Goal: Task Accomplishment & Management: Manage account settings

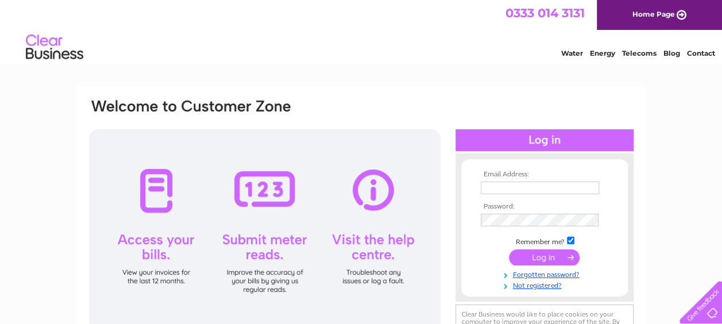
type input "michelle.sodo@lgbtyouth.org.uk"
click at [542, 265] on td at bounding box center [544, 257] width 133 height 22
click at [543, 261] on input "submit" at bounding box center [544, 257] width 71 height 16
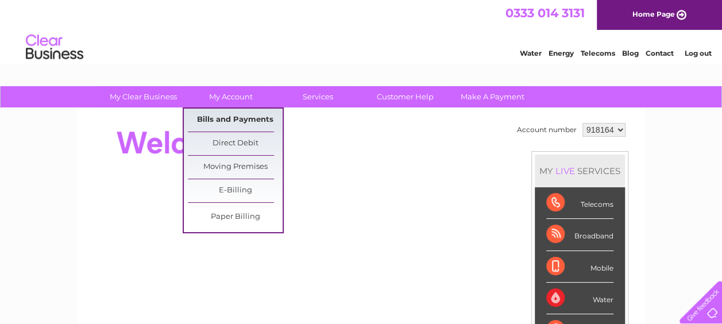
click at [242, 118] on link "Bills and Payments" at bounding box center [235, 120] width 95 height 23
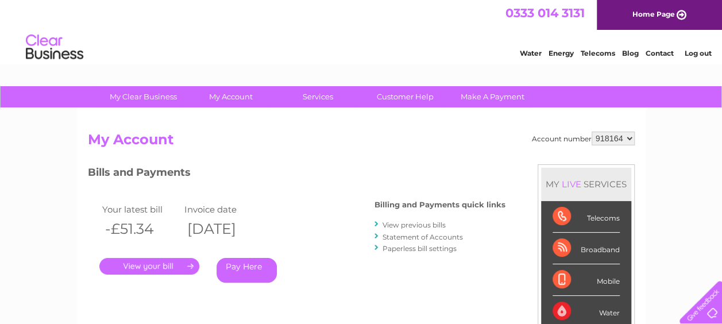
click at [629, 138] on select "918164 923571 926169" at bounding box center [612, 139] width 43 height 14
select select "923571"
click at [591, 132] on select "918164 923571 926169" at bounding box center [612, 139] width 43 height 14
click at [629, 139] on select "918164 923571 926169" at bounding box center [612, 139] width 43 height 14
select select "926169"
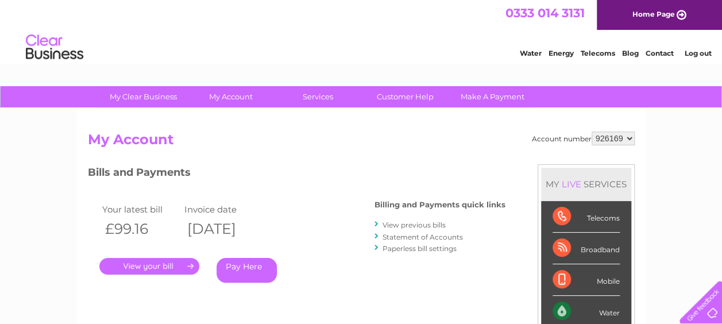
click at [591, 132] on select "918164 923571 926169" at bounding box center [612, 139] width 43 height 14
click at [633, 137] on select "918164 923571 926169" at bounding box center [612, 139] width 43 height 14
select select "923571"
click at [591, 132] on select "918164 923571 926169" at bounding box center [612, 139] width 43 height 14
click at [146, 261] on link "." at bounding box center [149, 266] width 100 height 17
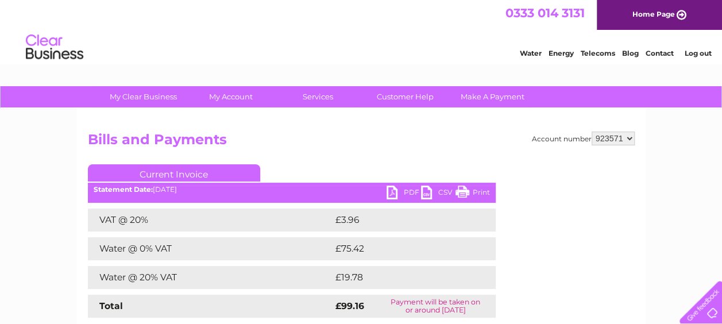
click at [395, 188] on link "PDF" at bounding box center [403, 193] width 34 height 17
